Goal: Task Accomplishment & Management: Manage account settings

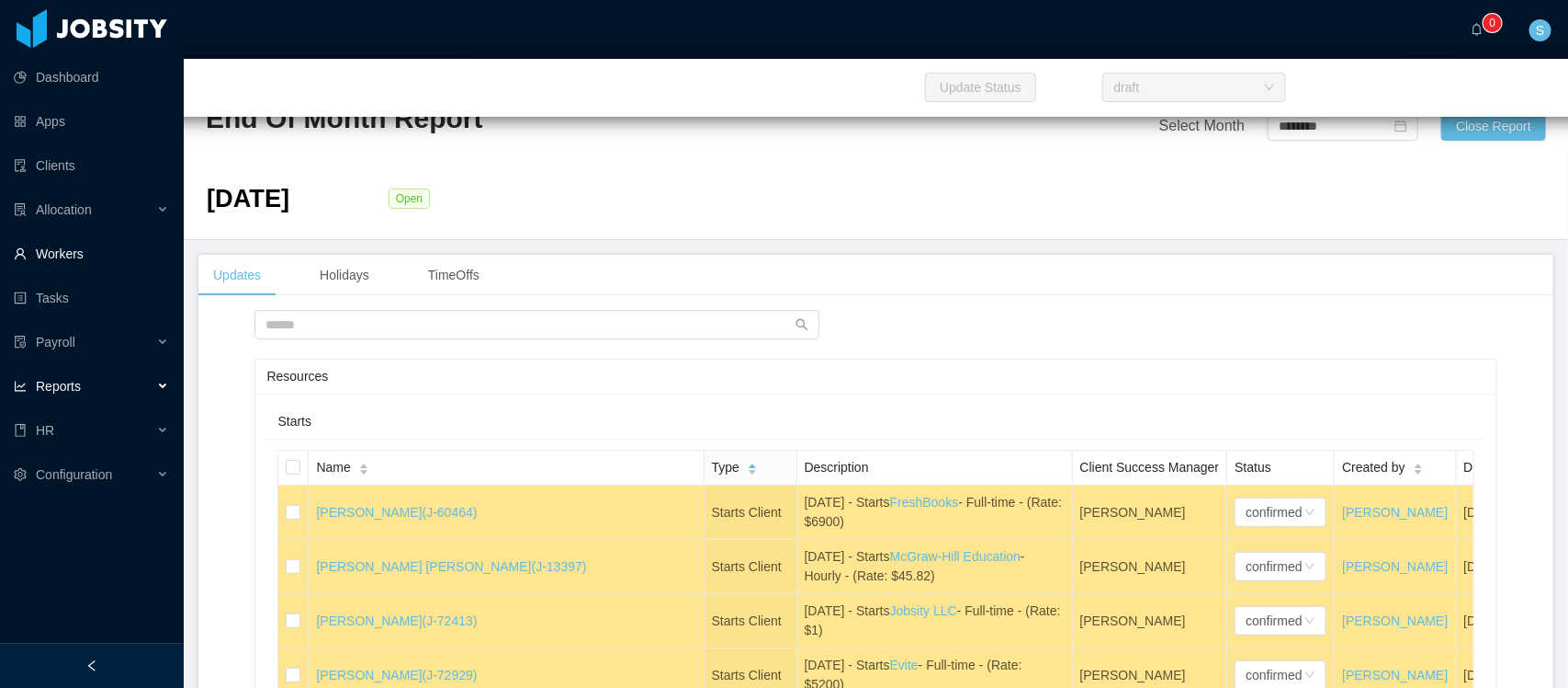
scroll to position [5318, 0]
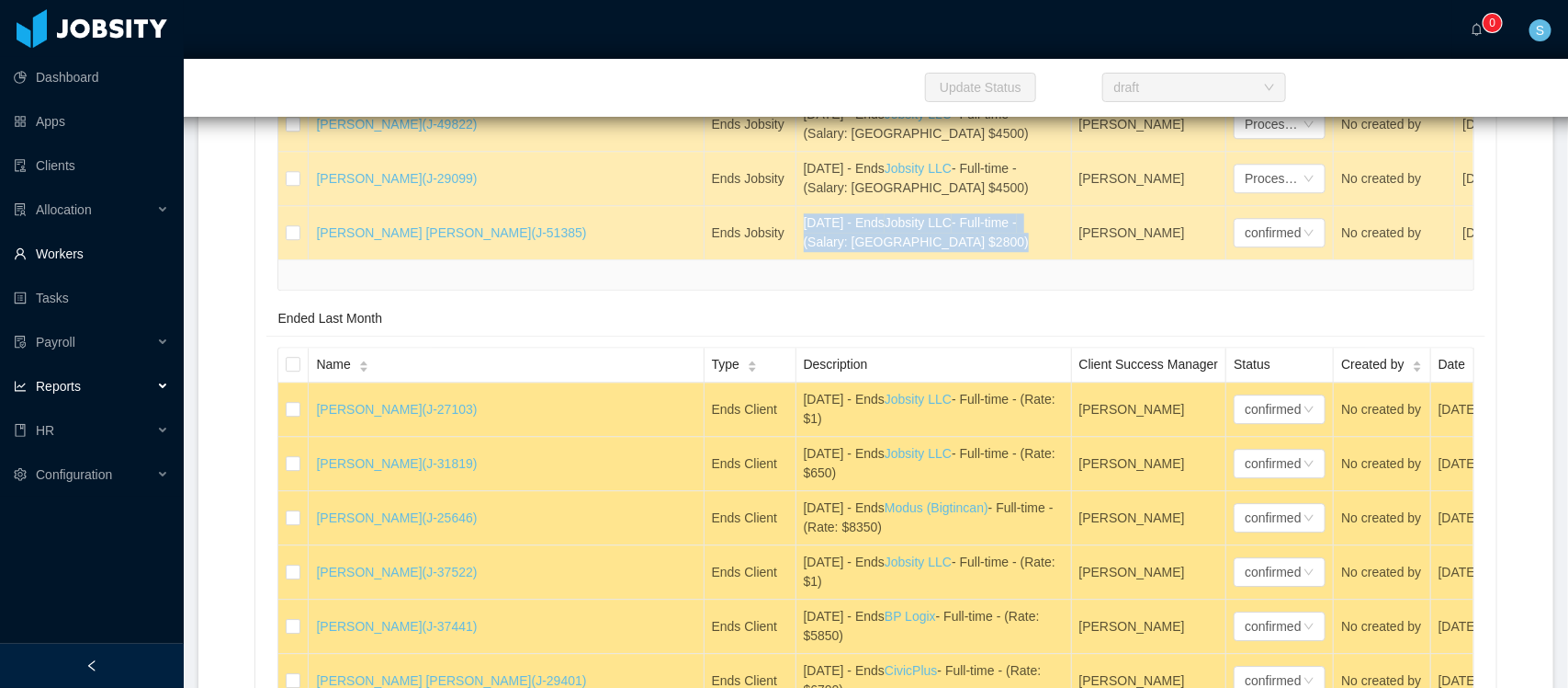
drag, startPoint x: 83, startPoint y: 264, endPoint x: 135, endPoint y: 242, distance: 56.5
click at [83, 264] on link "Workers" at bounding box center [91, 253] width 156 height 36
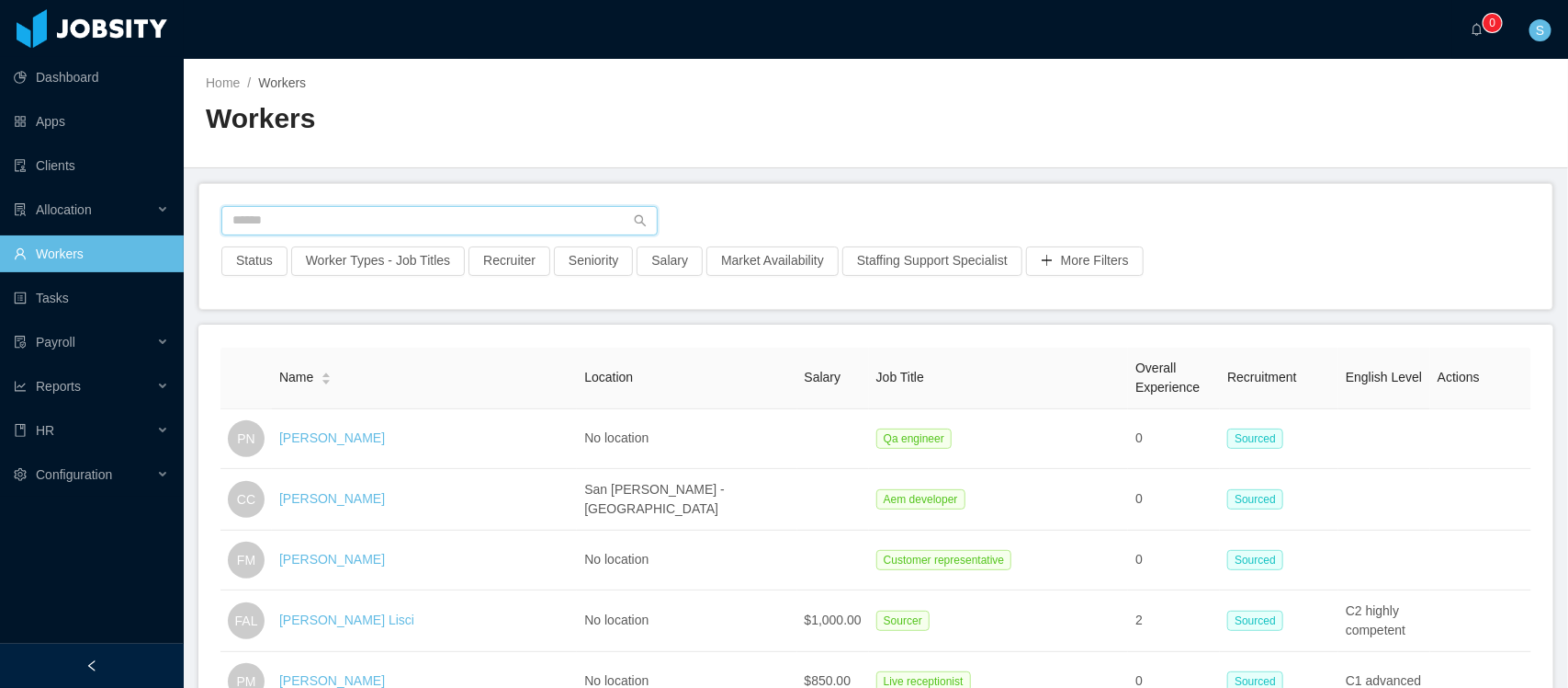
click at [556, 222] on input "text" at bounding box center [439, 220] width 436 height 30
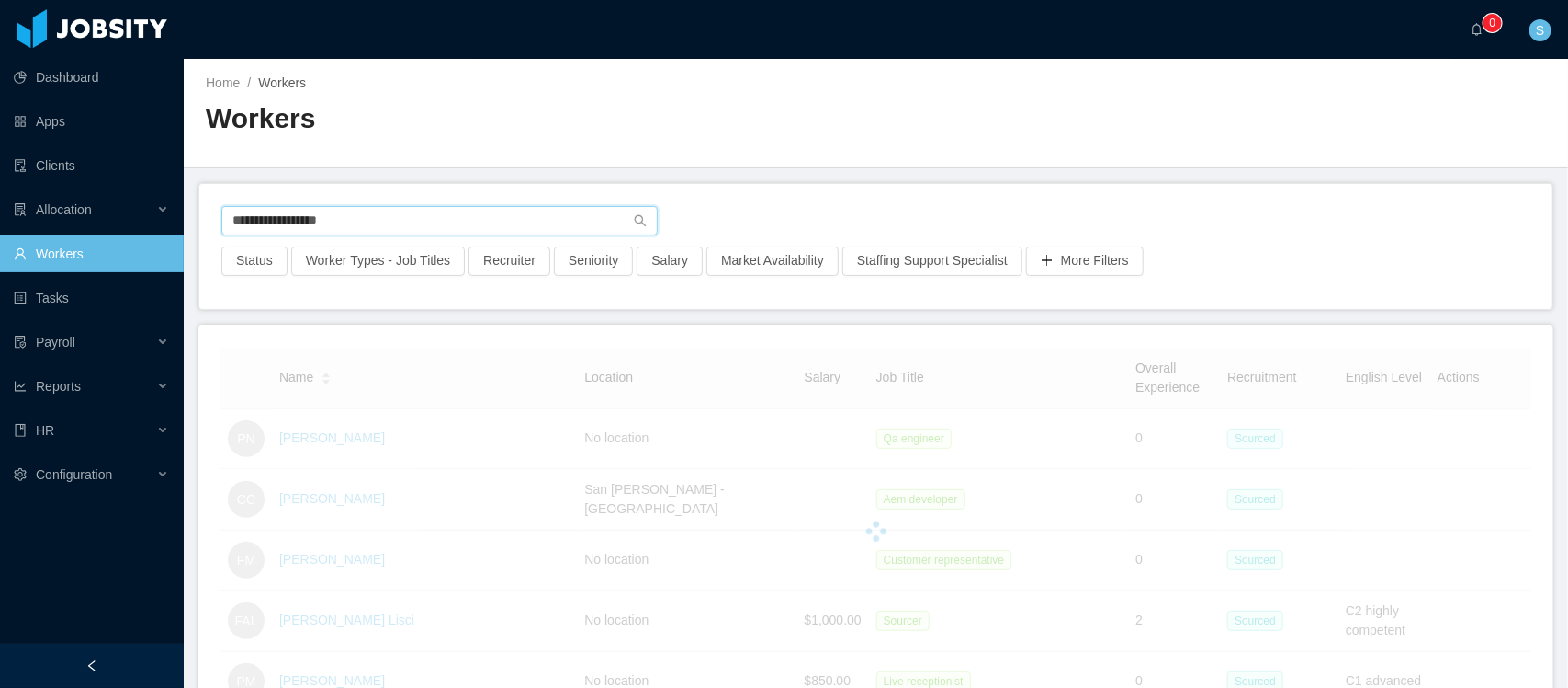
type input "**********"
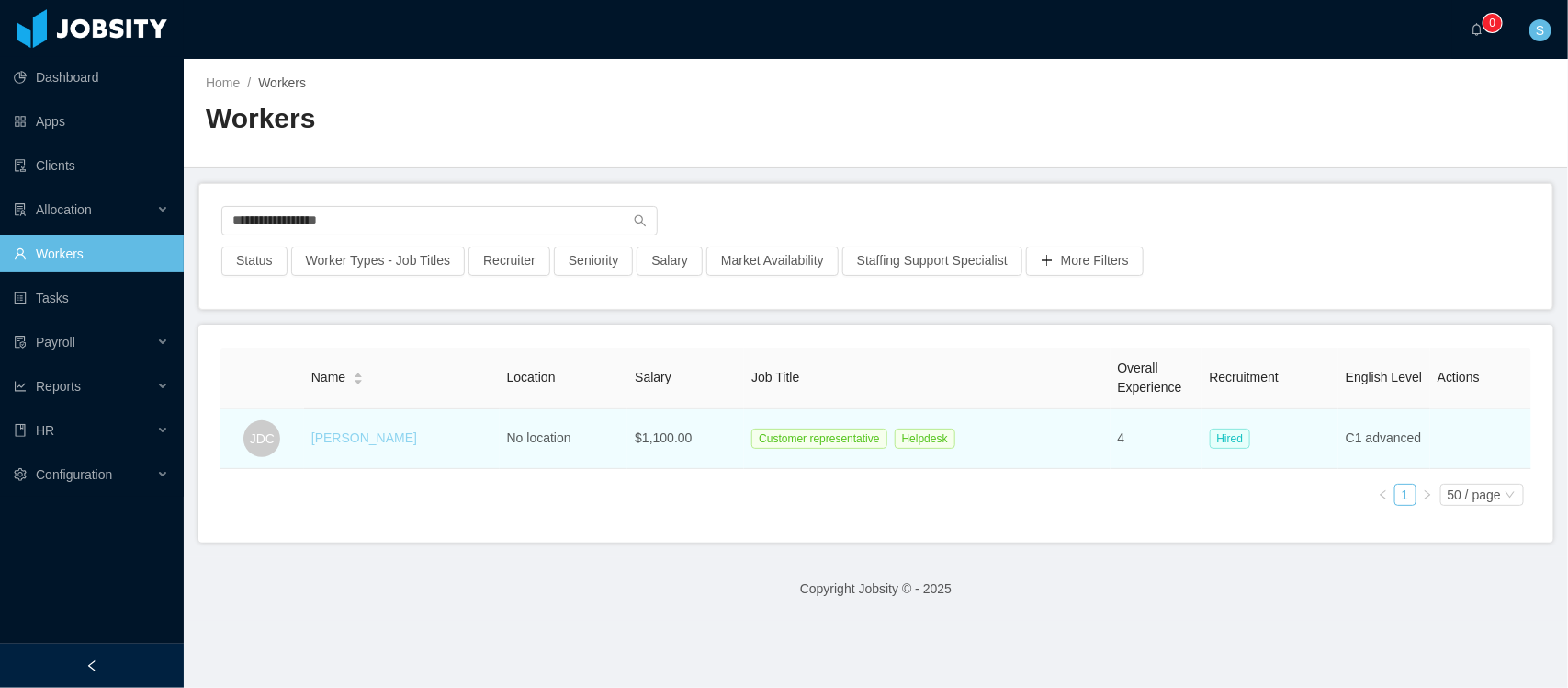
click at [341, 435] on link "[PERSON_NAME]" at bounding box center [364, 437] width 106 height 14
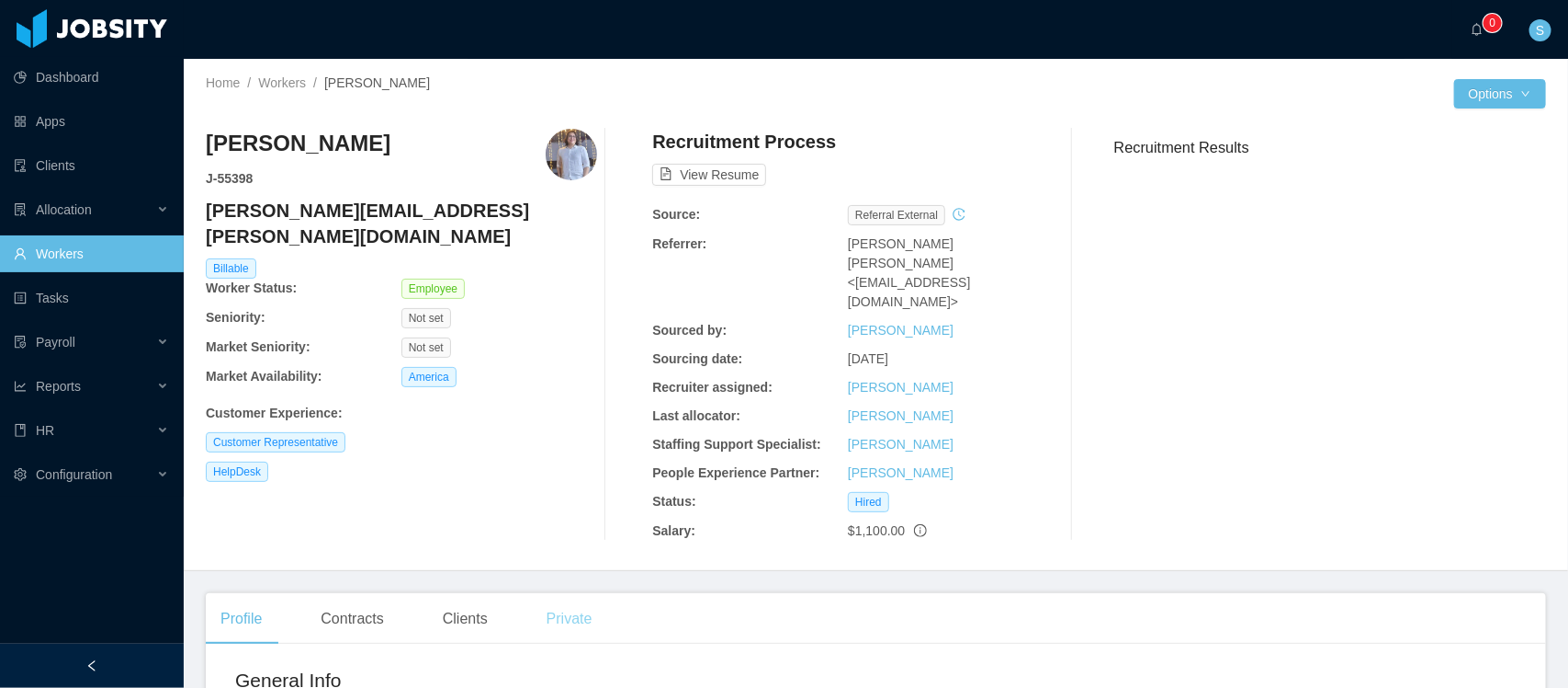
click at [581, 592] on div "Private" at bounding box center [569, 618] width 75 height 52
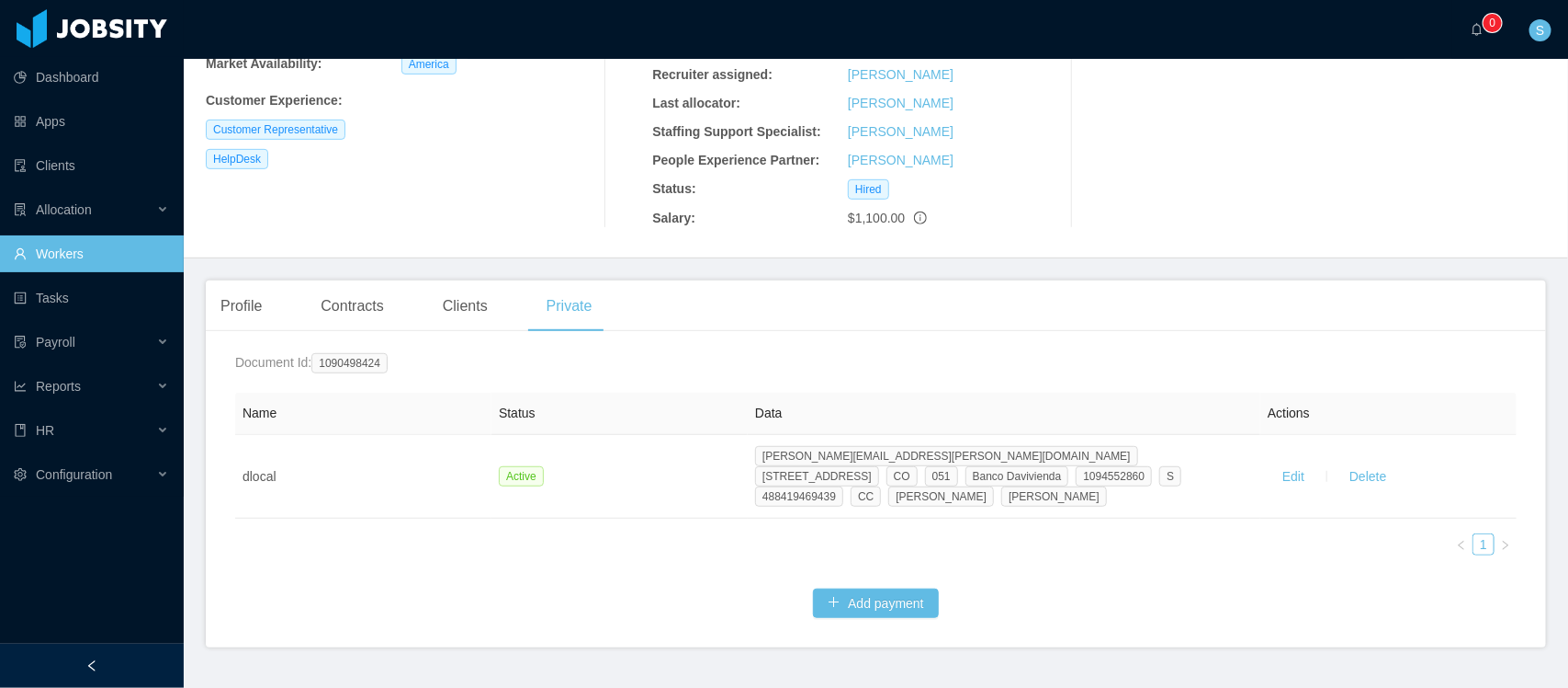
scroll to position [322, 0]
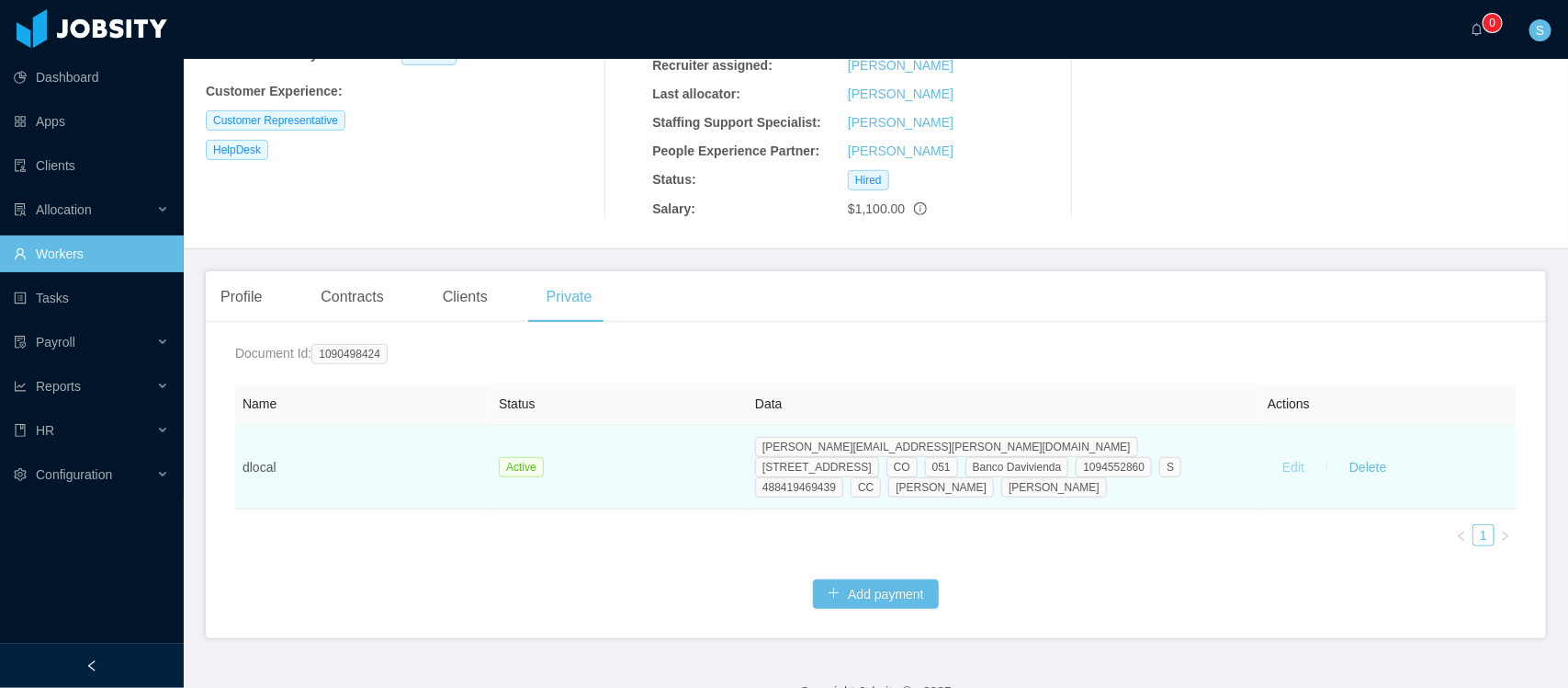
click at [1300, 452] on button "Edit" at bounding box center [1294, 466] width 52 height 30
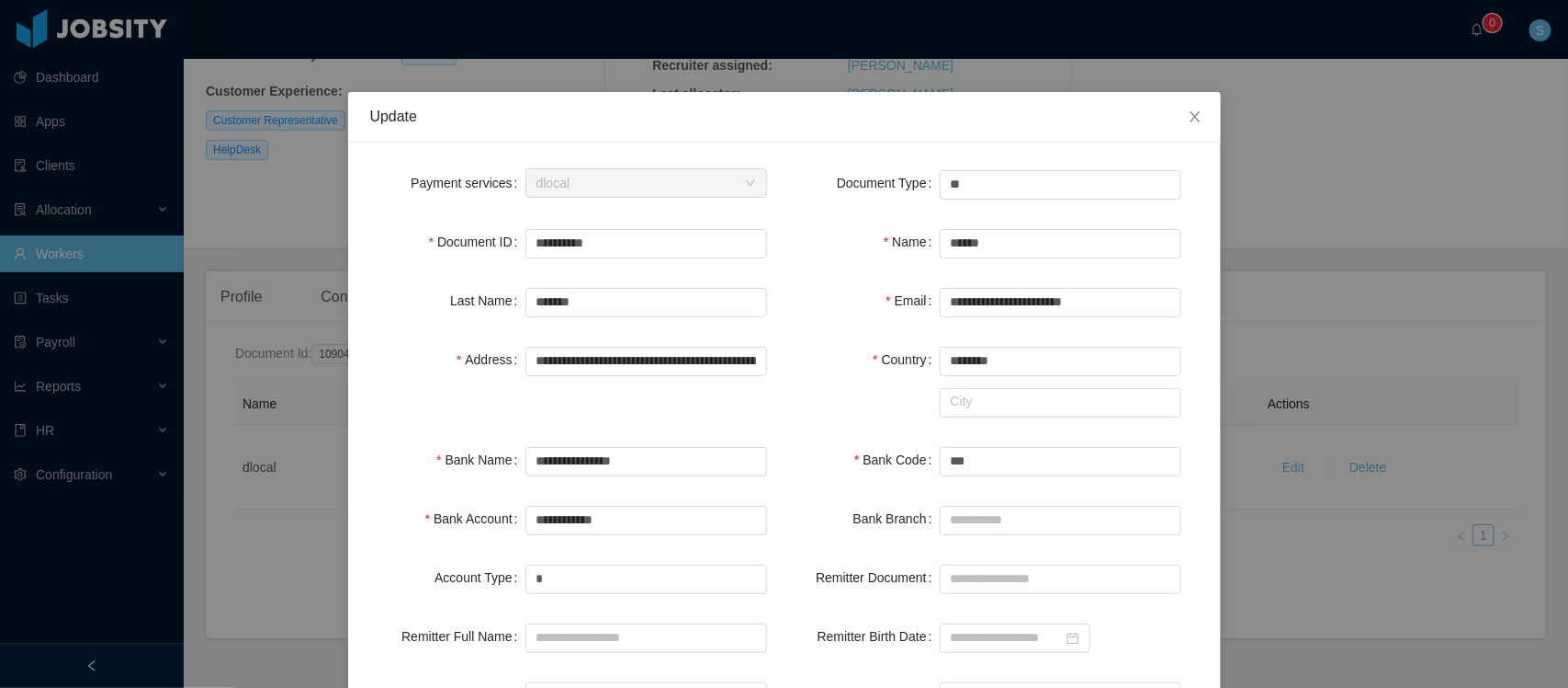
scroll to position [115, 0]
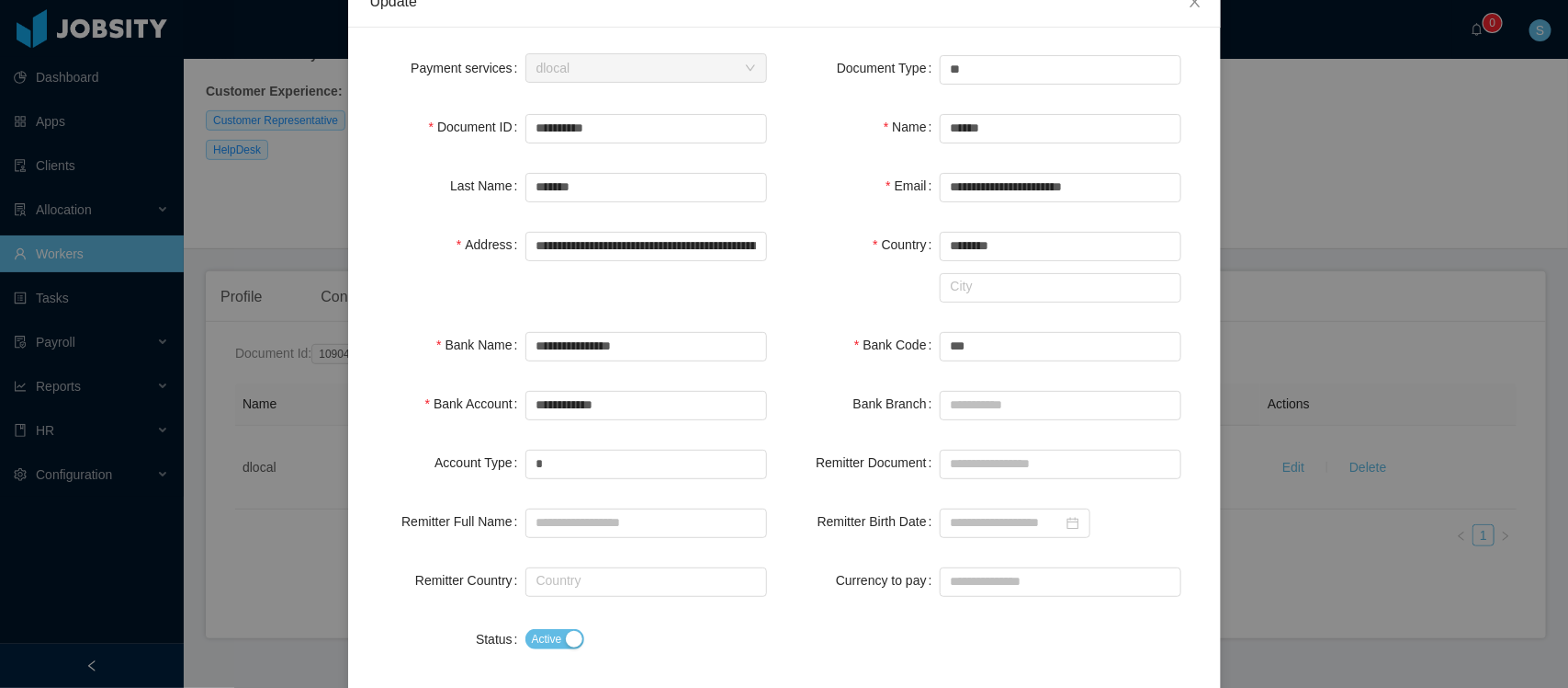
click at [616, 101] on div "Payment services Select one dlocal" at bounding box center [578, 79] width 414 height 59
click at [590, 117] on input "**********" at bounding box center [646, 128] width 242 height 30
paste input "text"
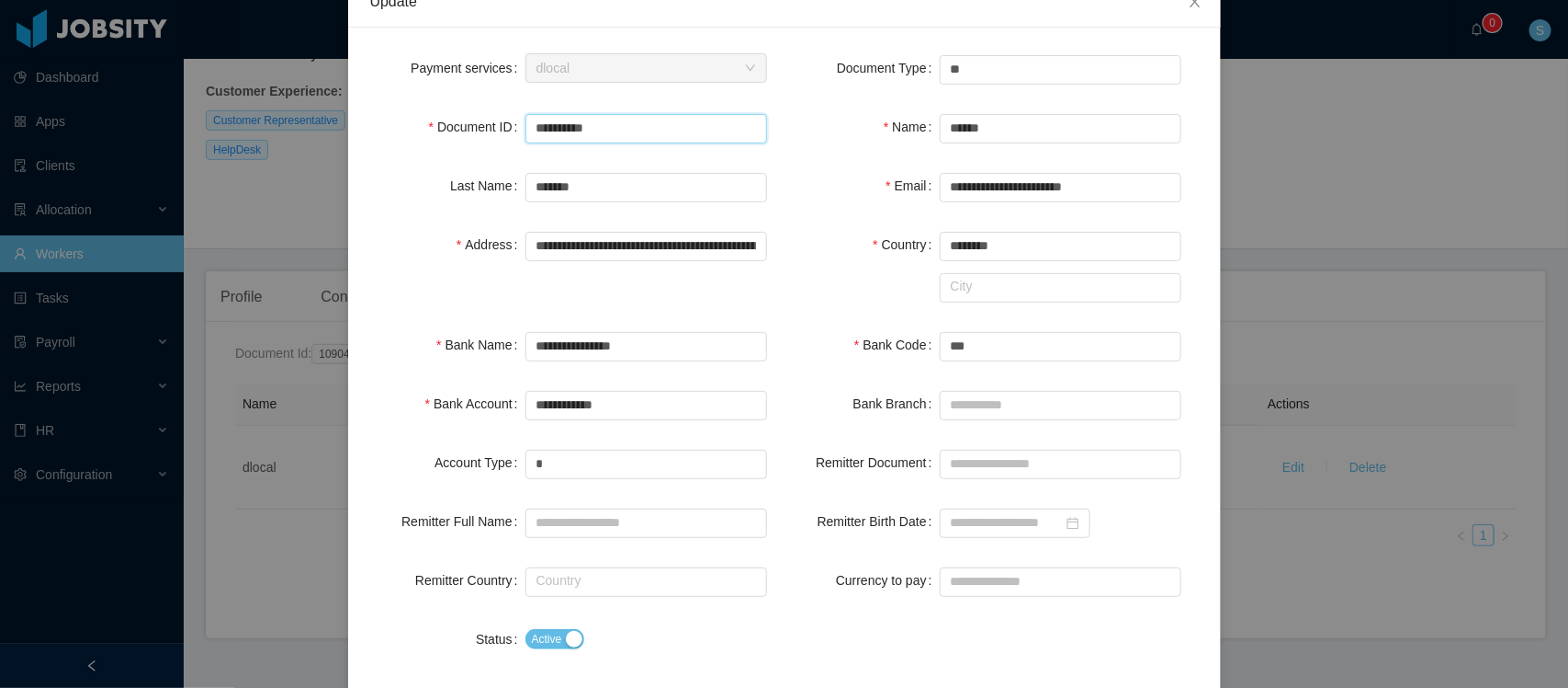
type input "**********"
click at [828, 168] on div "Email" at bounding box center [862, 185] width 156 height 36
click at [570, 410] on input "**********" at bounding box center [646, 405] width 242 height 30
click at [785, 398] on div "Bank Branch" at bounding box center [862, 403] width 156 height 36
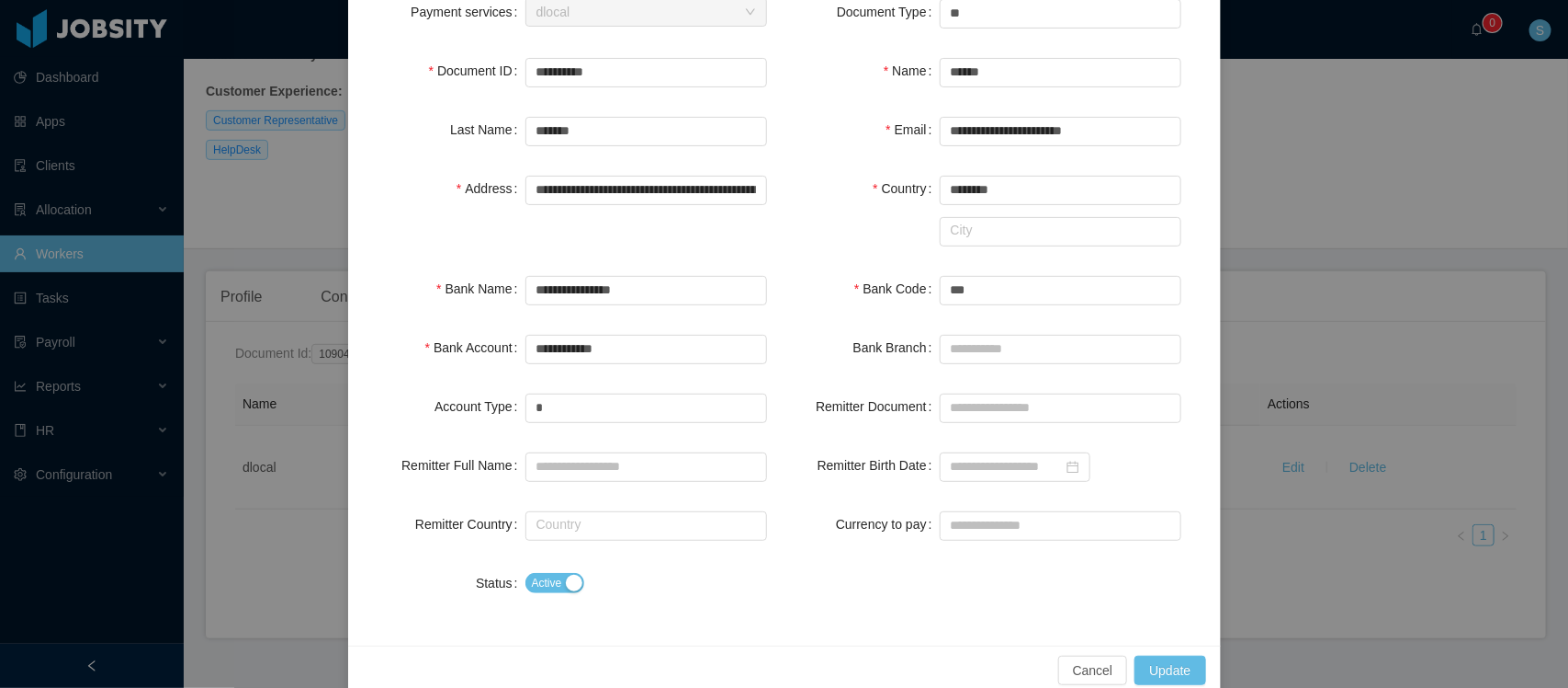
scroll to position [199, 0]
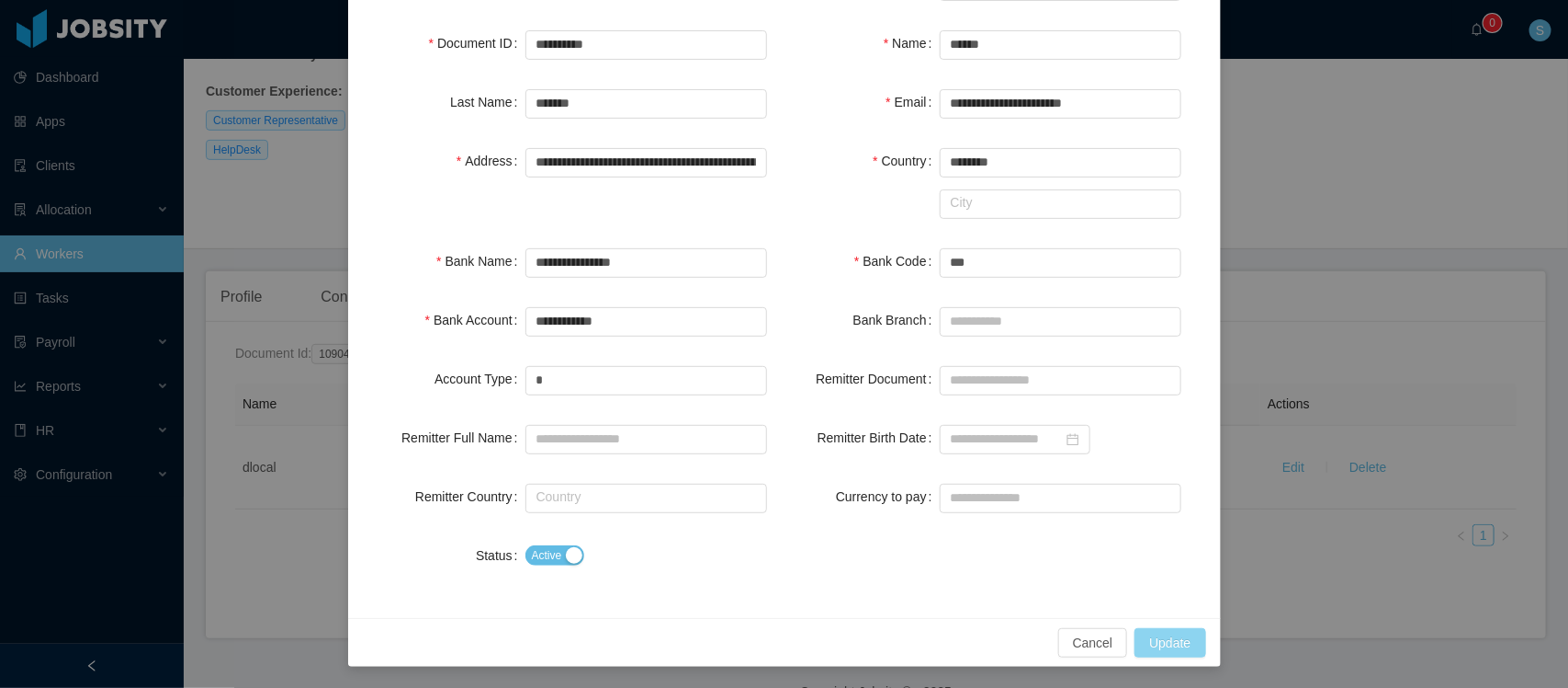
click at [1144, 645] on button "Update" at bounding box center [1170, 642] width 71 height 30
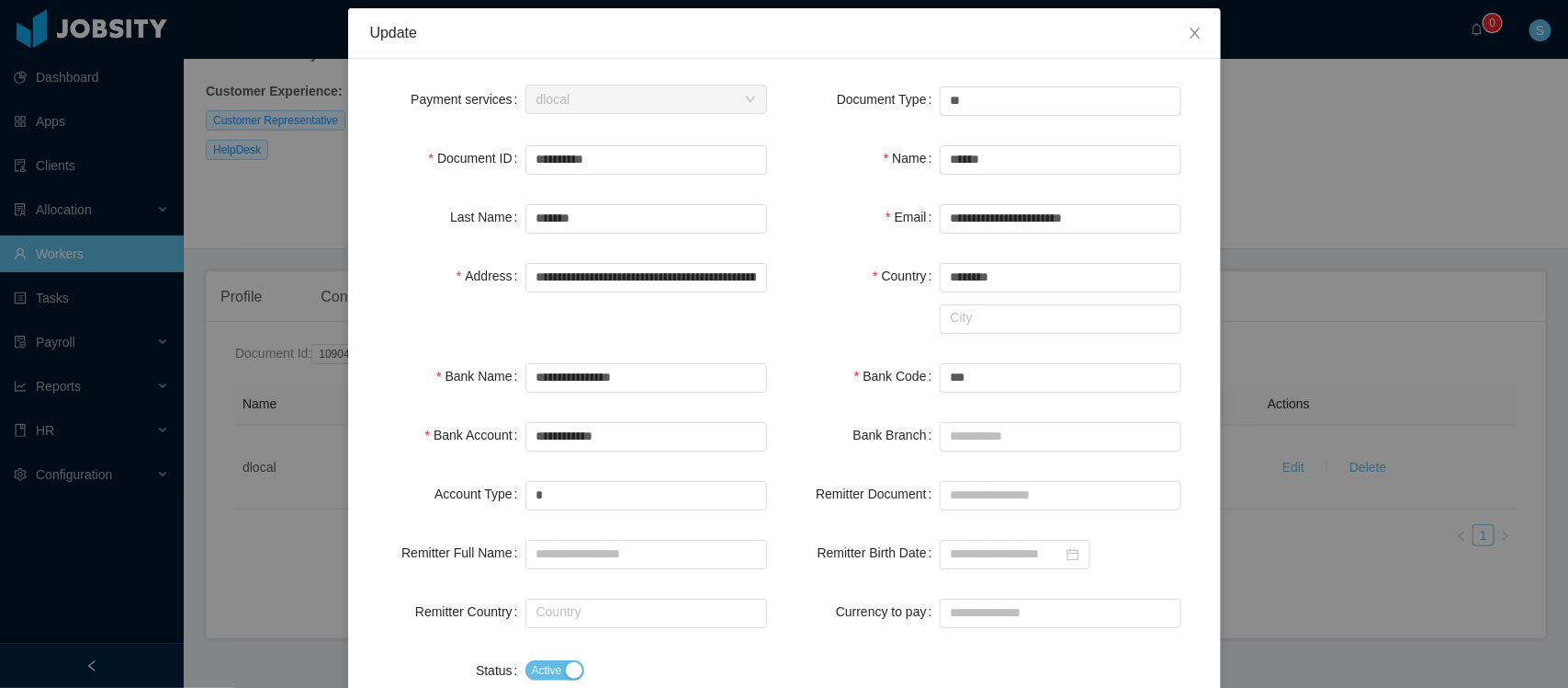
scroll to position [0, 0]
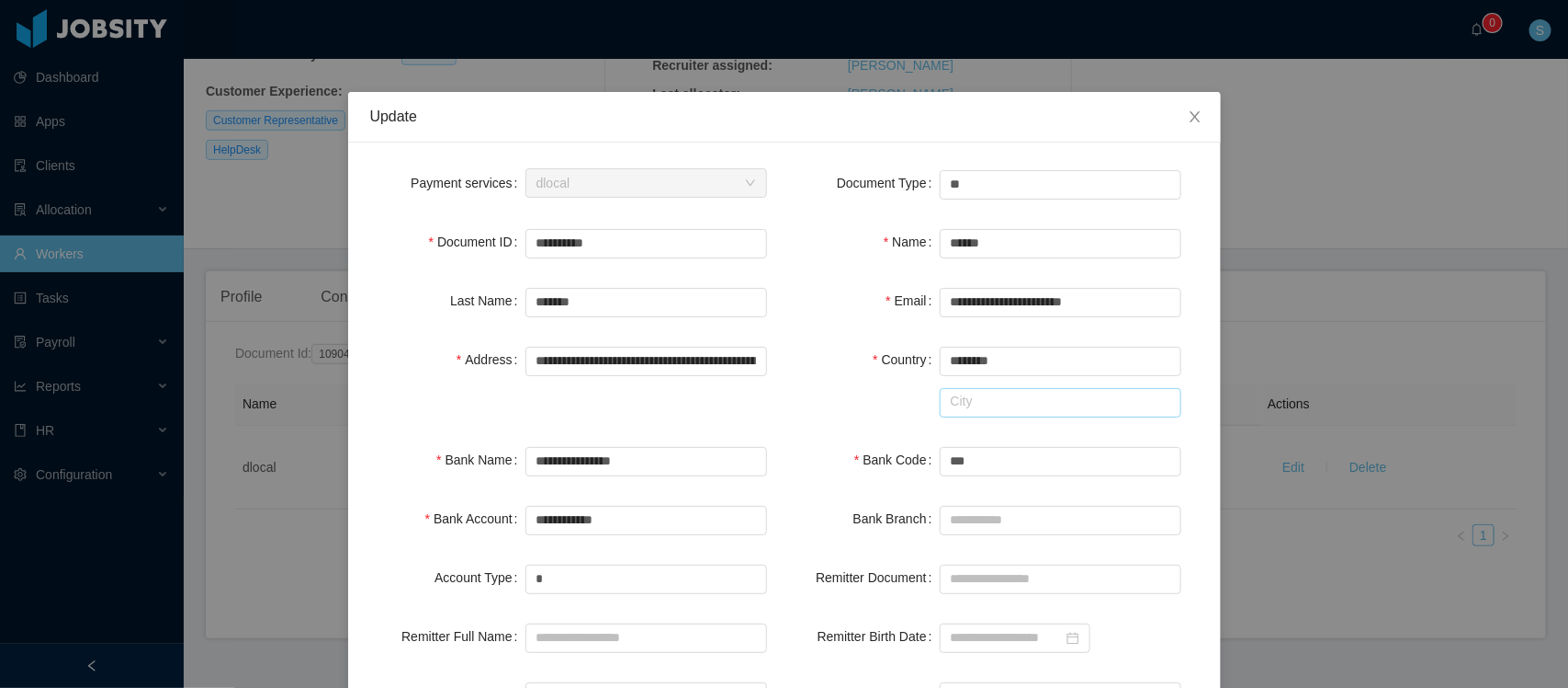
click at [1015, 394] on input "text" at bounding box center [1060, 402] width 242 height 30
click at [980, 402] on input "text" at bounding box center [1060, 402] width 242 height 30
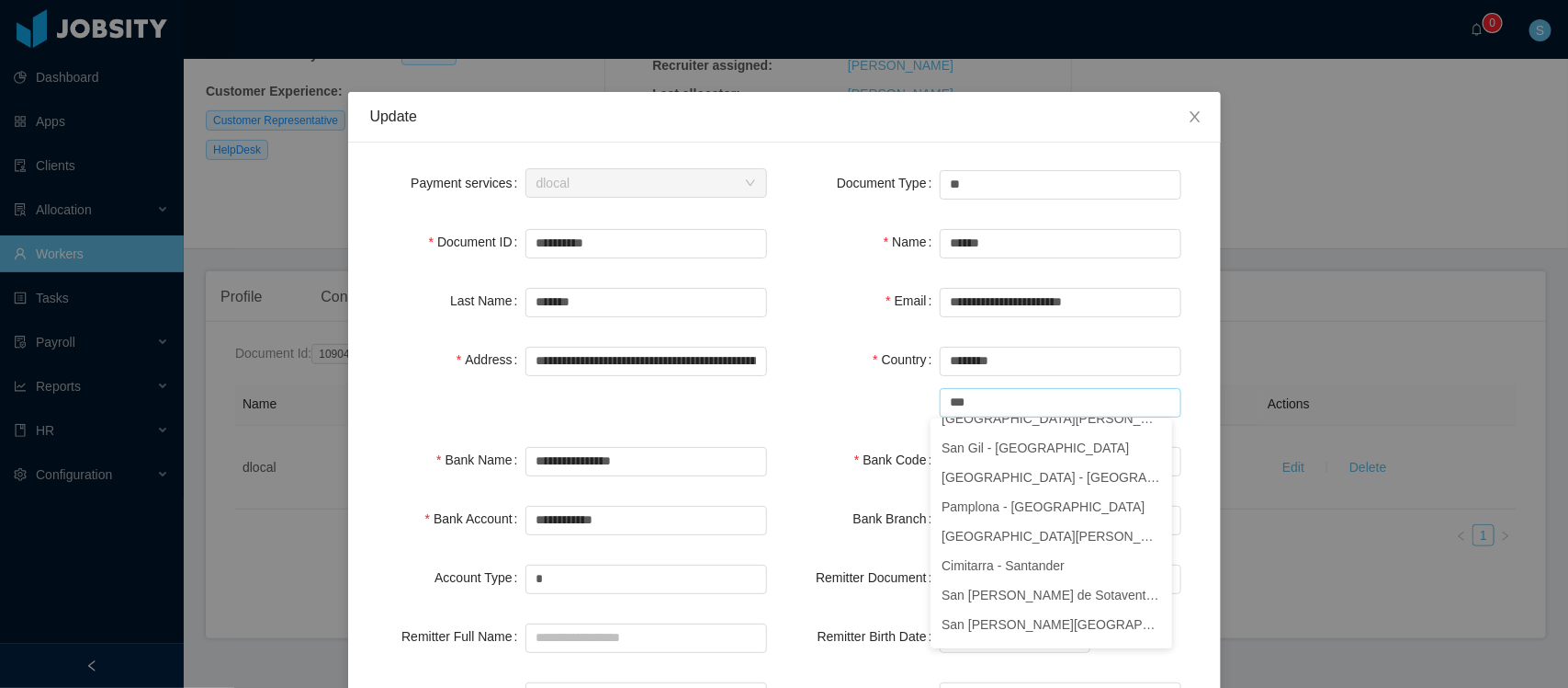
scroll to position [3, 0]
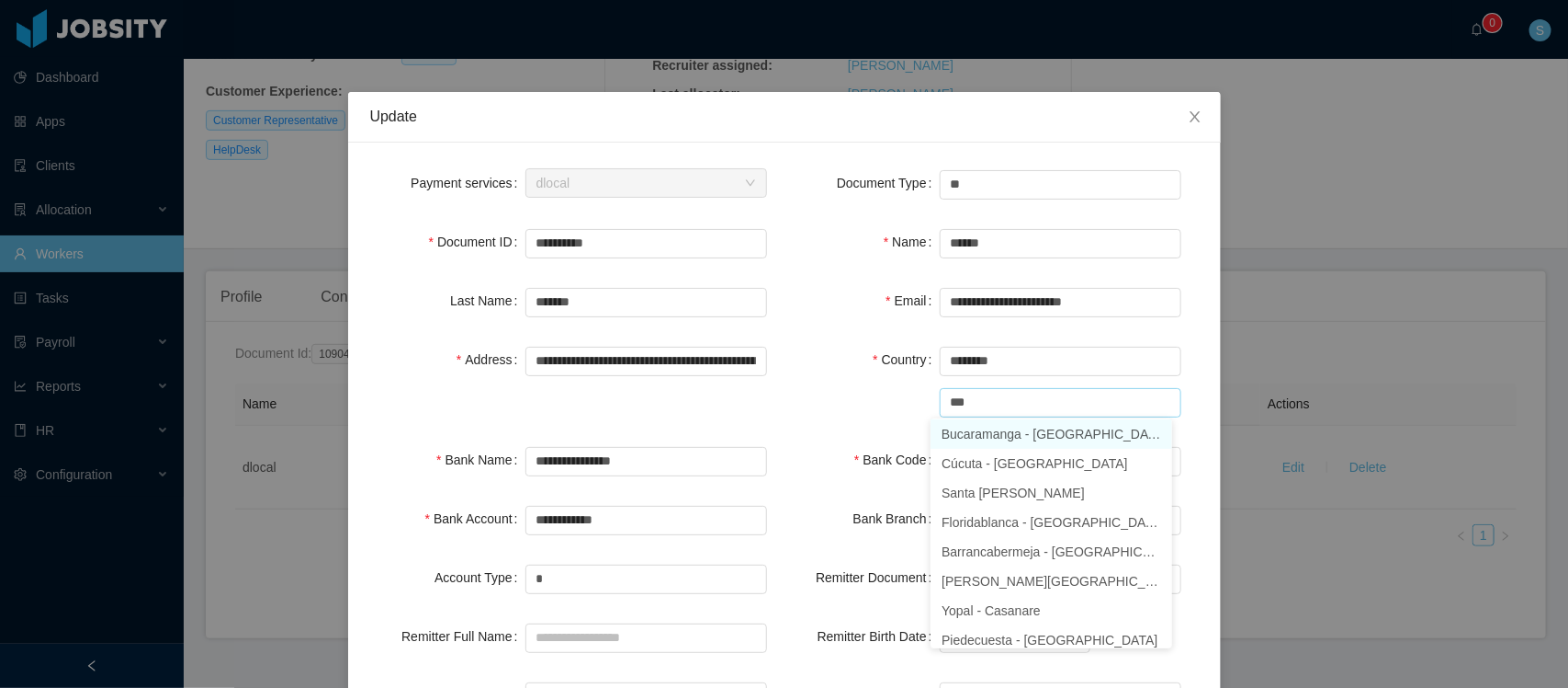
click at [1051, 437] on li "Bucaramanga - [GEOGRAPHIC_DATA]" at bounding box center [1050, 434] width 242 height 30
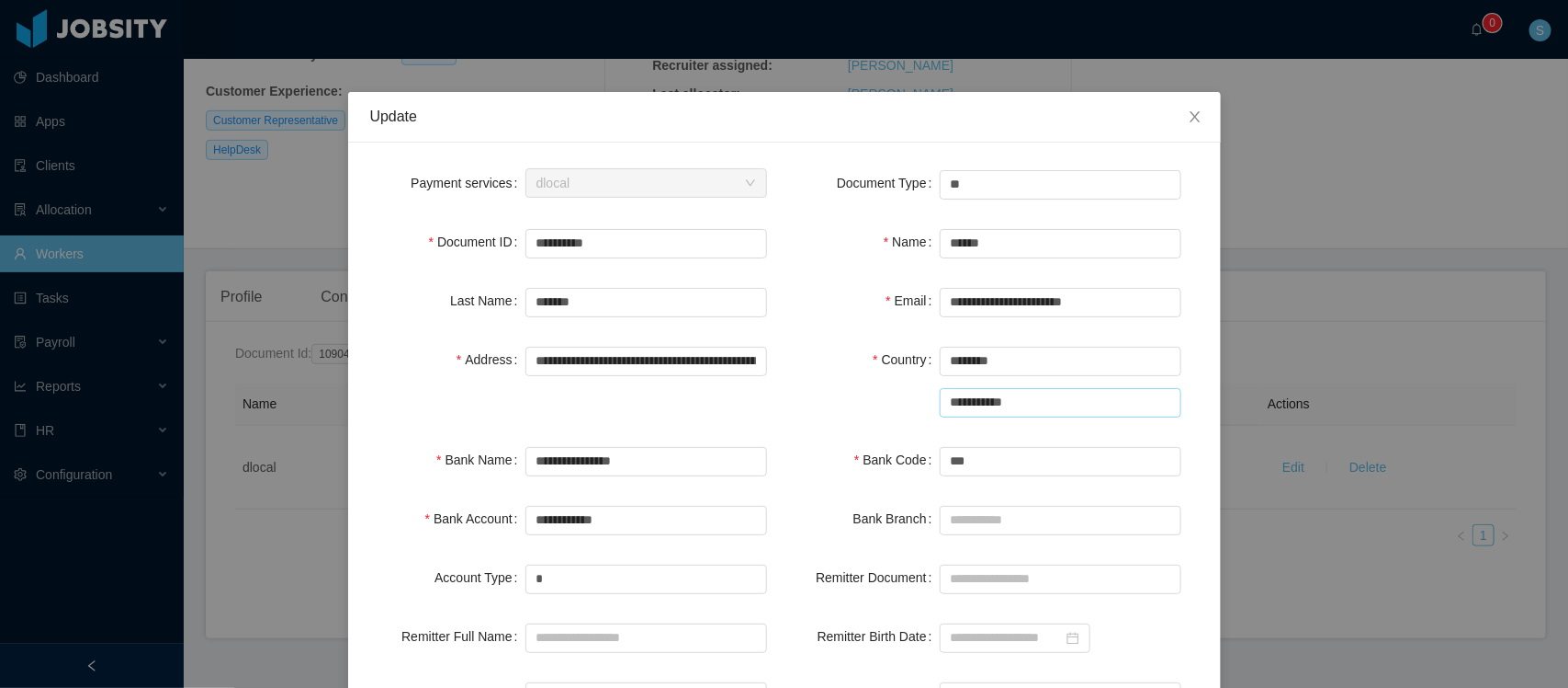
scroll to position [199, 0]
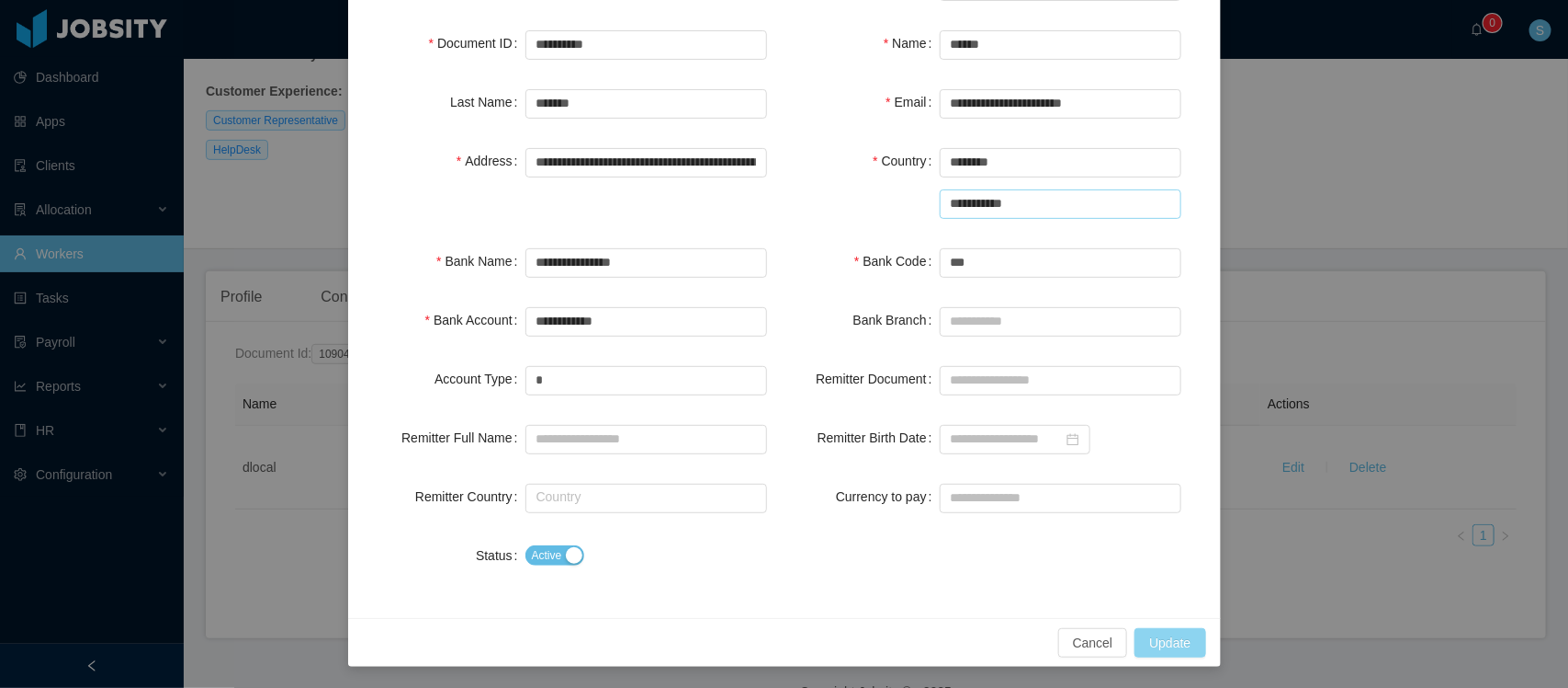
type input "**********"
click at [1159, 644] on button "Update" at bounding box center [1170, 642] width 71 height 30
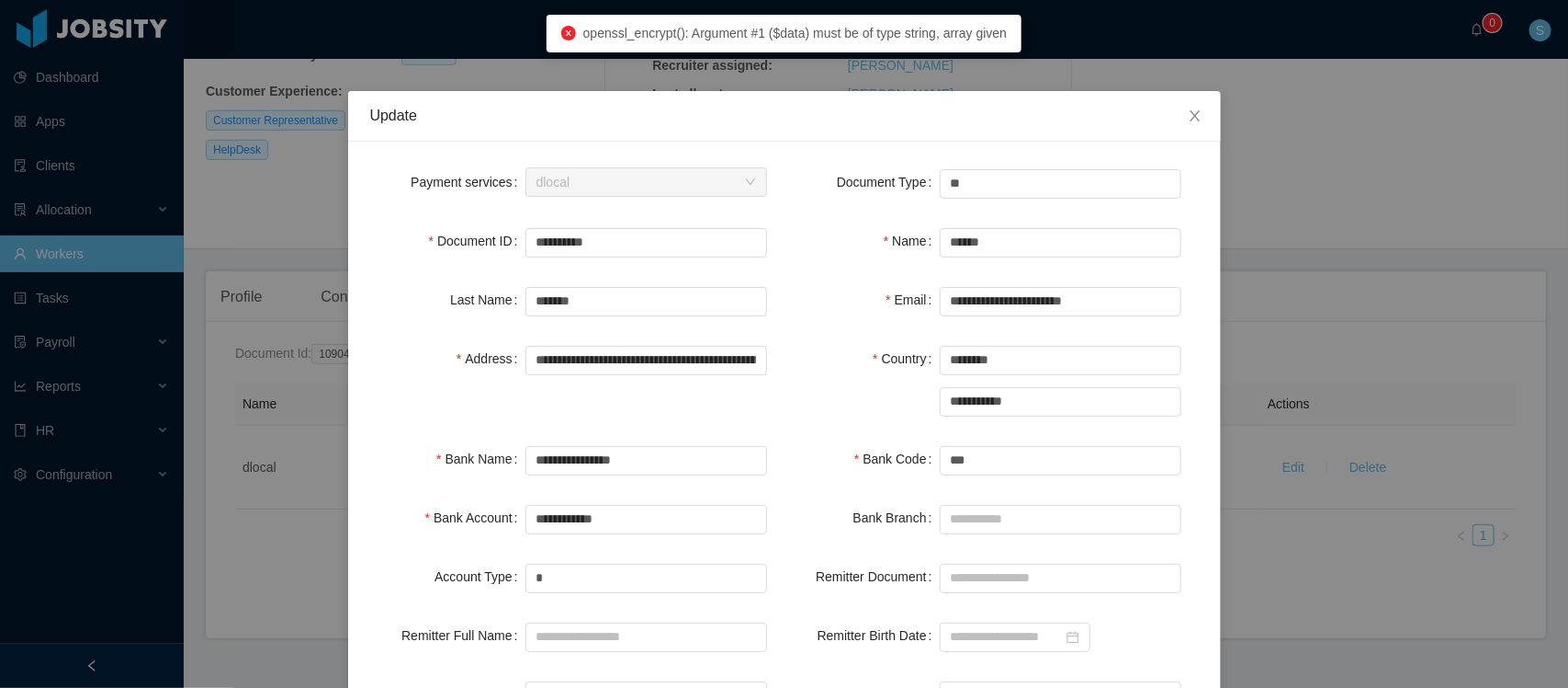
scroll to position [0, 0]
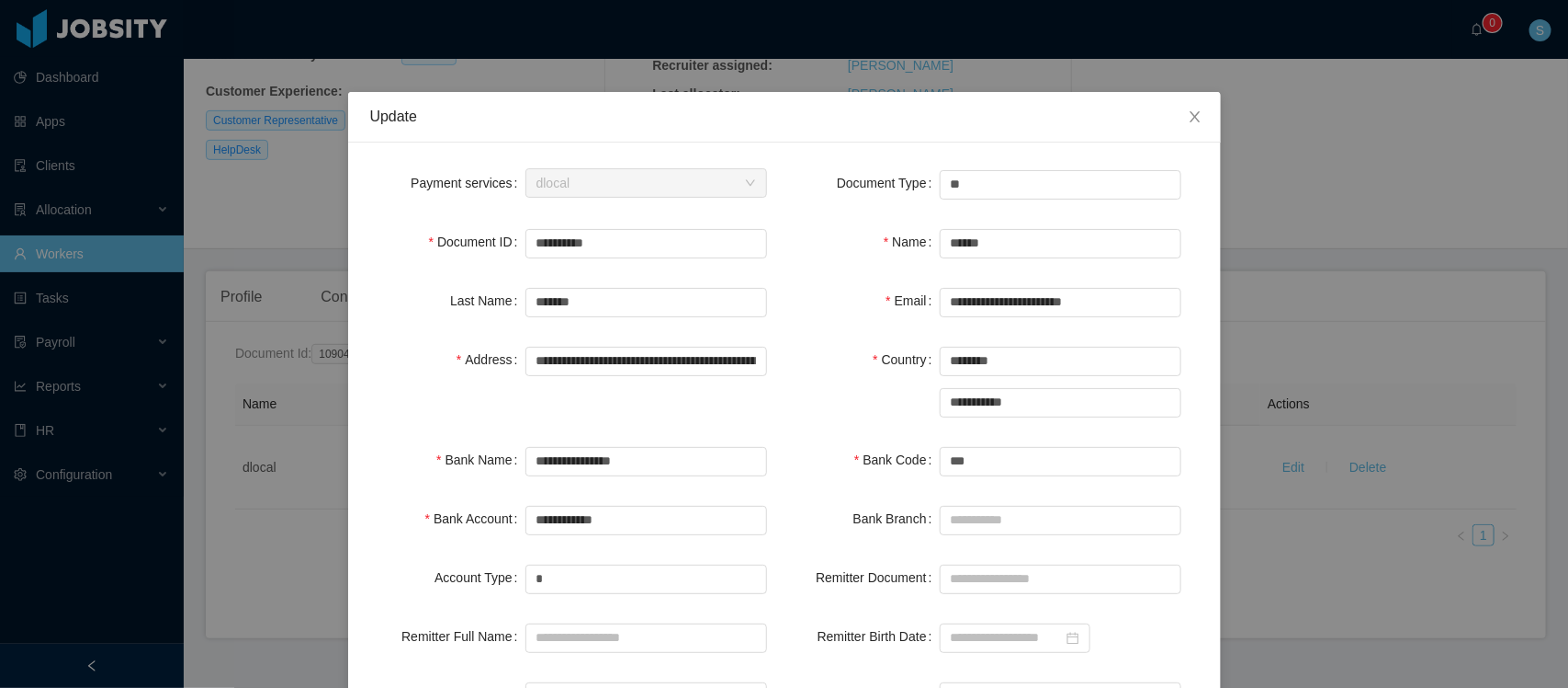
click at [1401, 127] on div "**********" at bounding box center [784, 344] width 1568 height 688
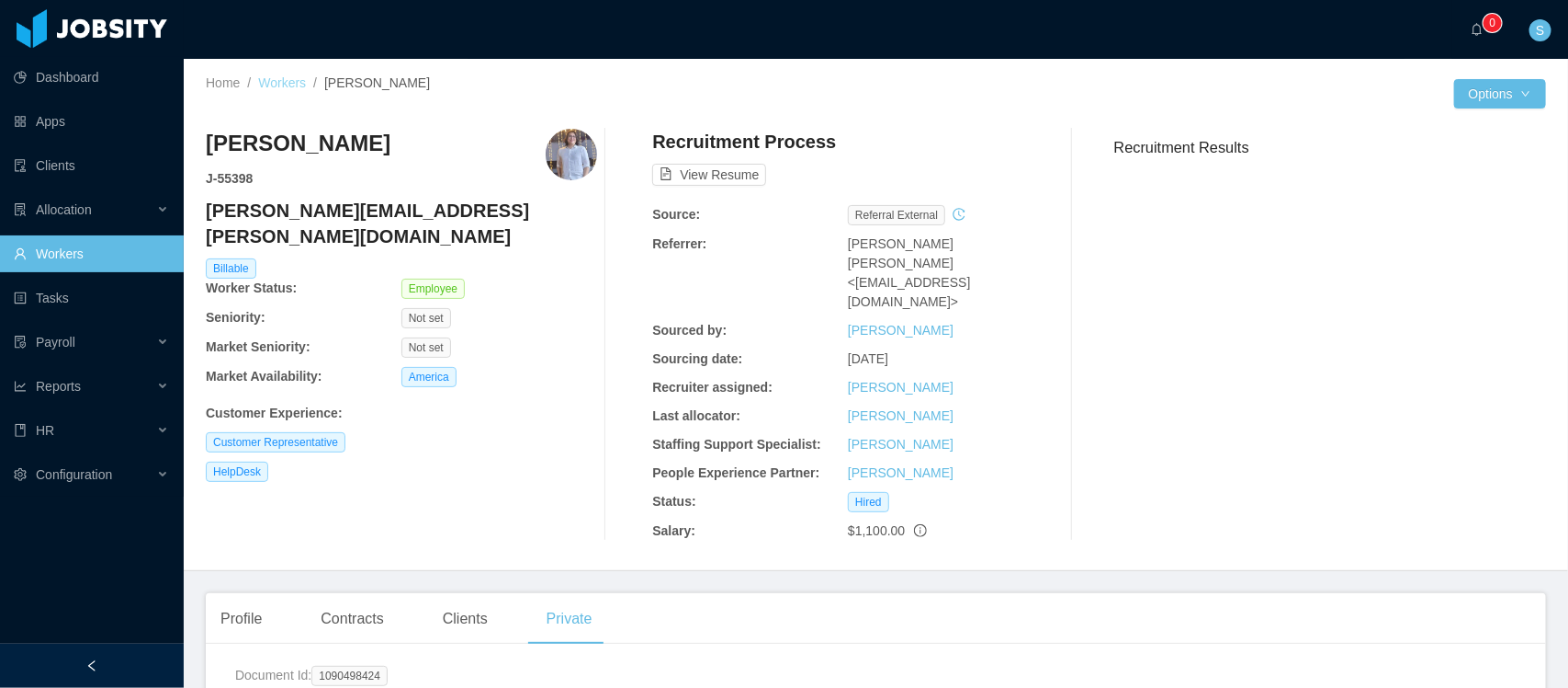
click at [269, 88] on link "Workers" at bounding box center [282, 82] width 48 height 14
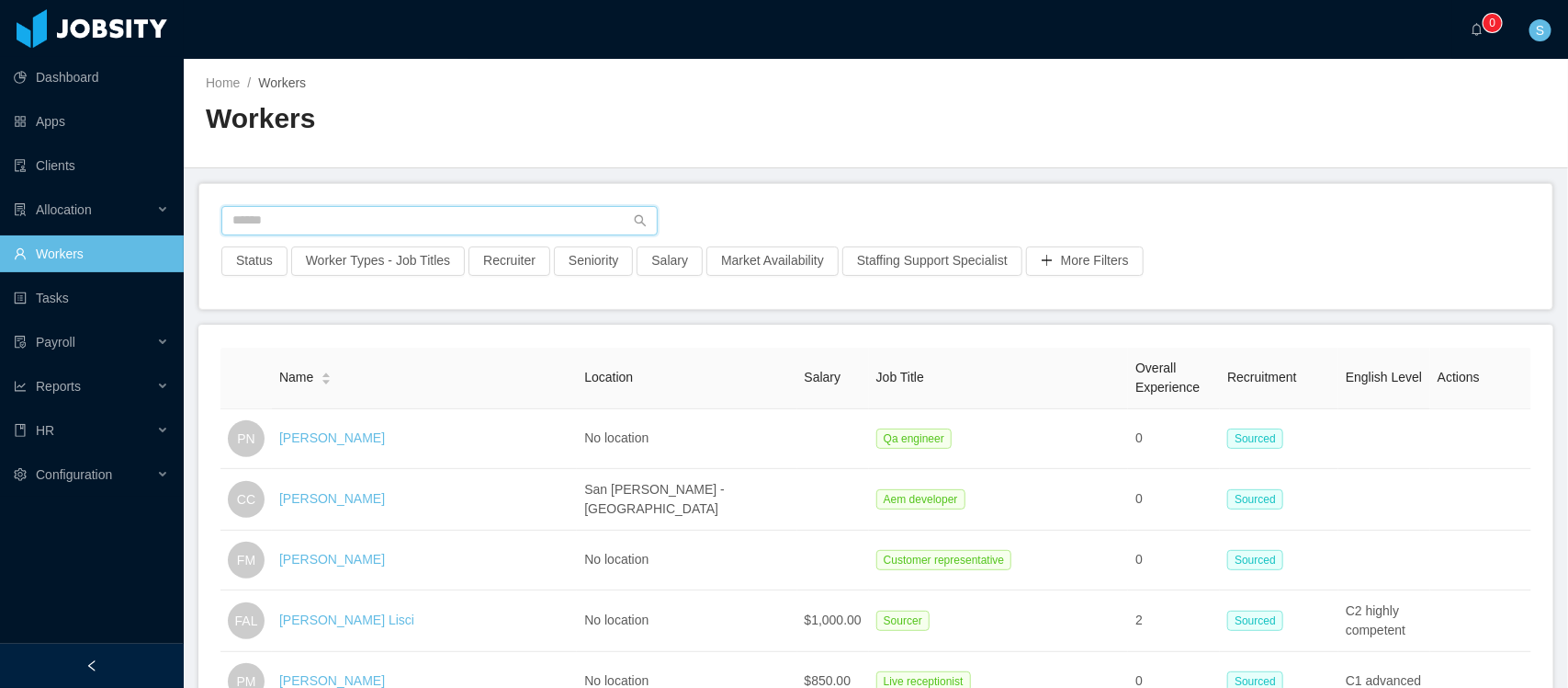
click at [396, 222] on input "text" at bounding box center [439, 220] width 436 height 30
type input "**********"
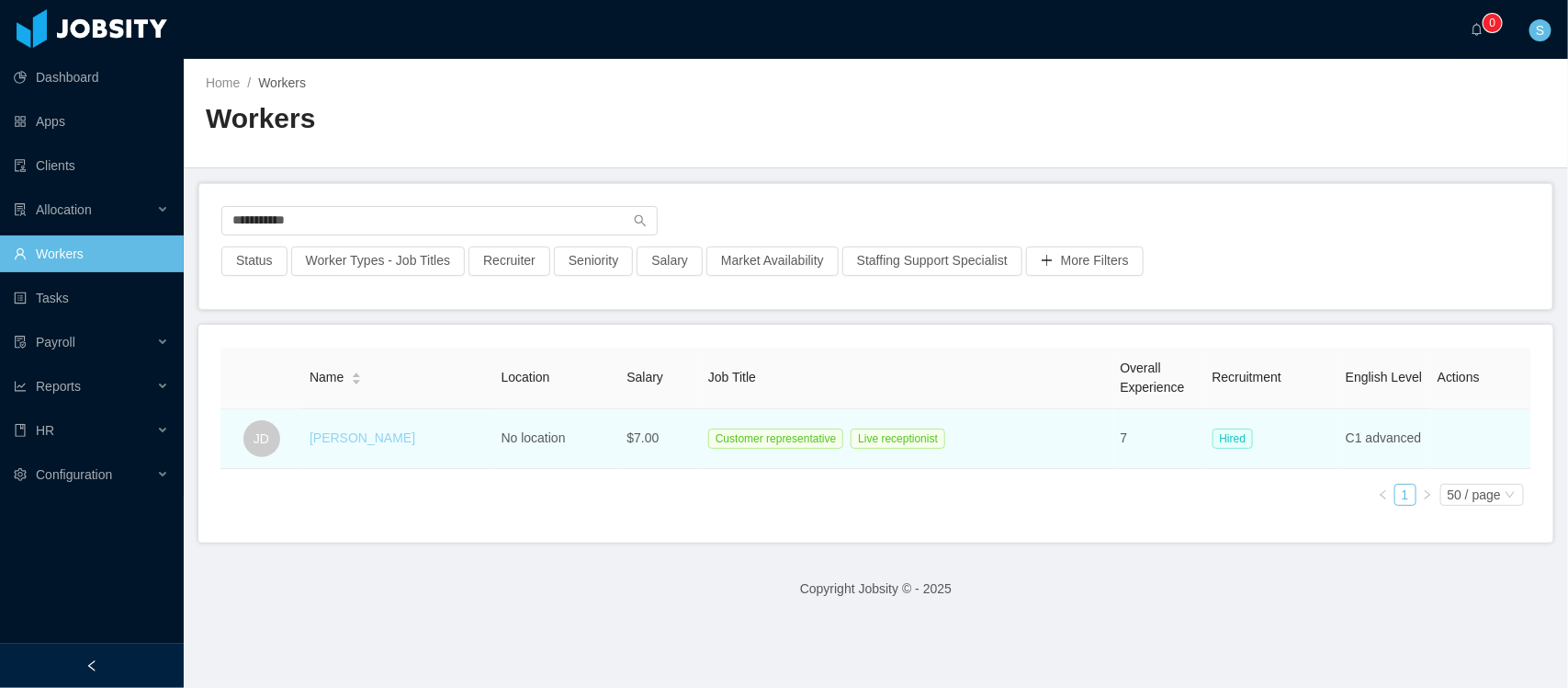
click at [350, 440] on link "[PERSON_NAME]" at bounding box center [362, 437] width 106 height 14
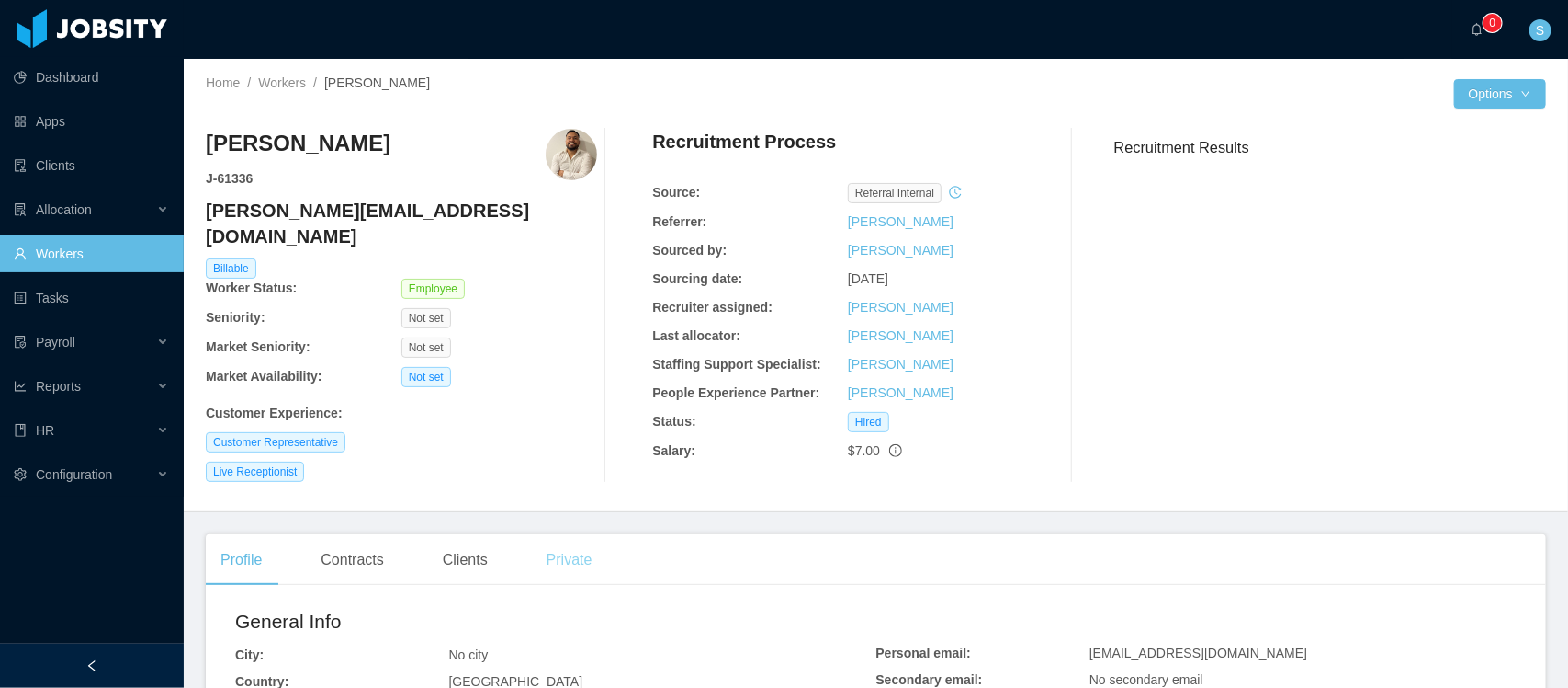
click at [563, 548] on div "Private" at bounding box center [569, 560] width 75 height 52
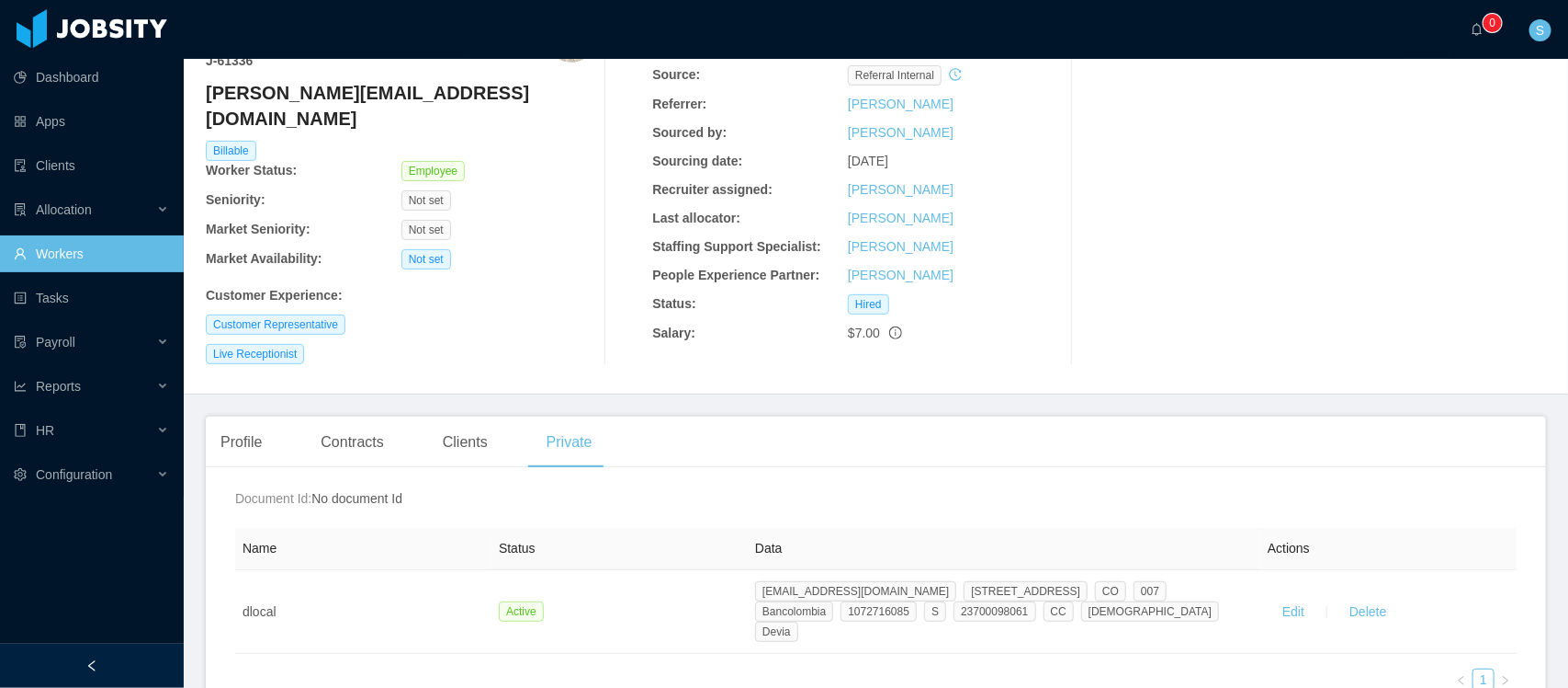
scroll to position [229, 0]
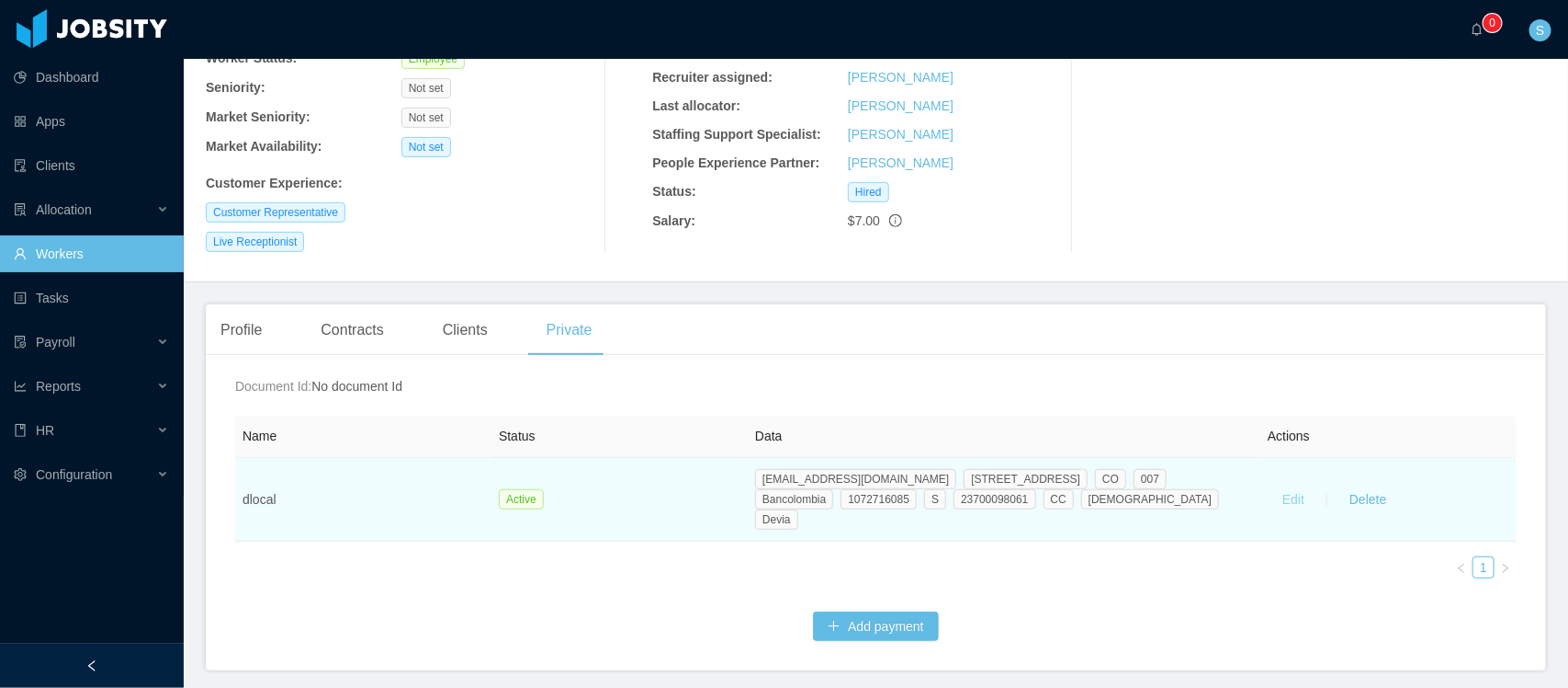
click at [1292, 484] on button "Edit" at bounding box center [1294, 499] width 52 height 30
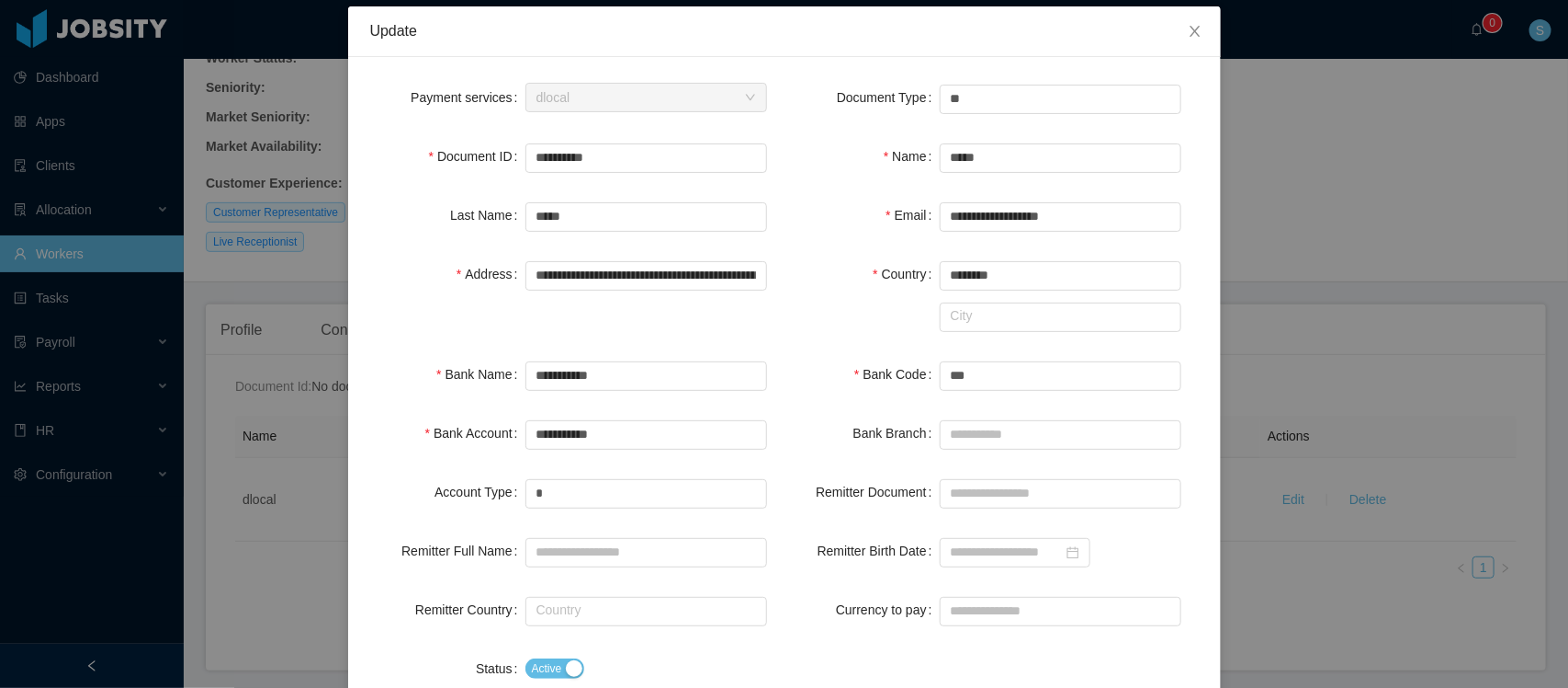
scroll to position [199, 0]
